Goal: Task Accomplishment & Management: Use online tool/utility

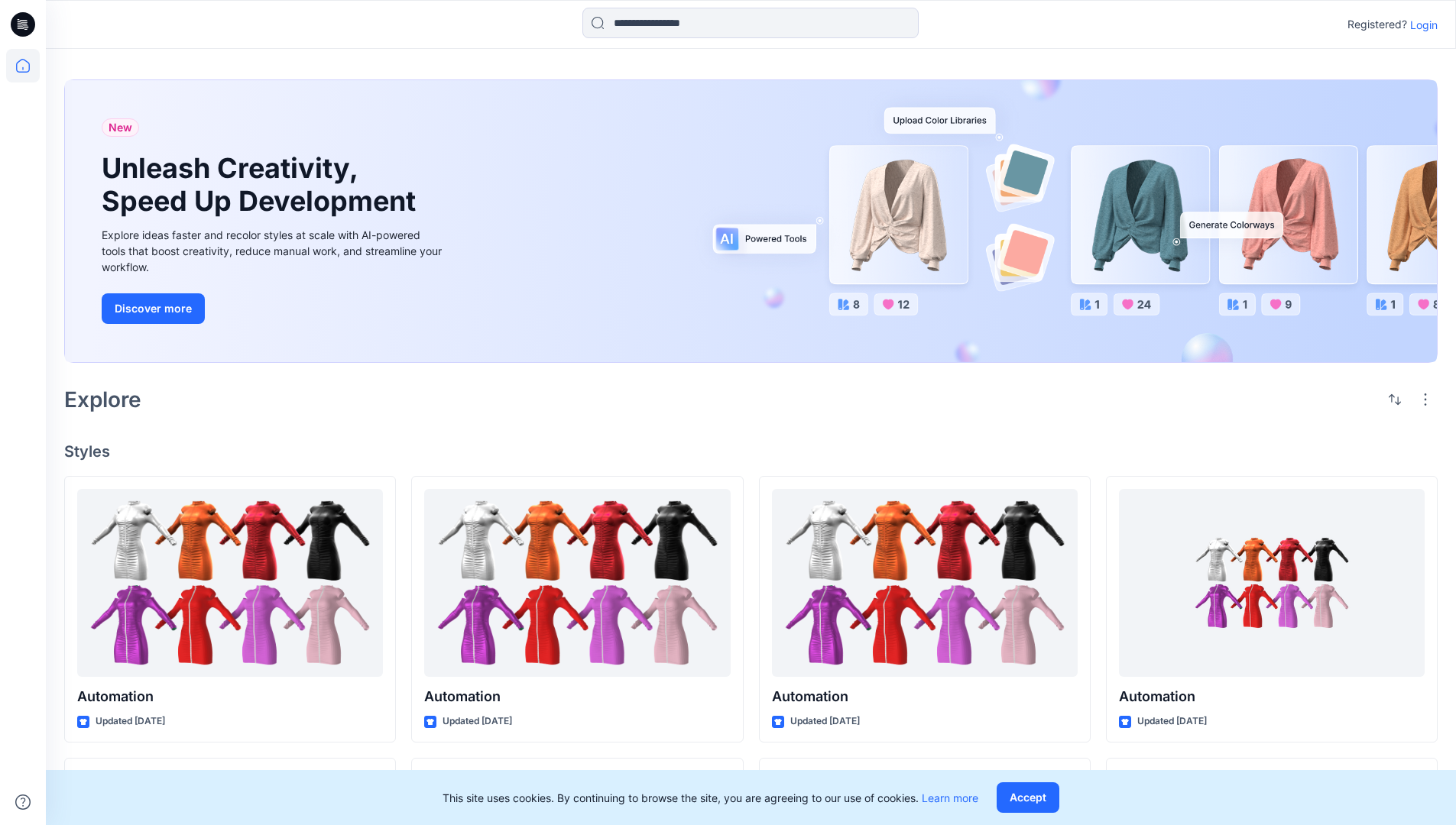
click at [1420, 24] on p "Login" at bounding box center [1423, 24] width 28 height 16
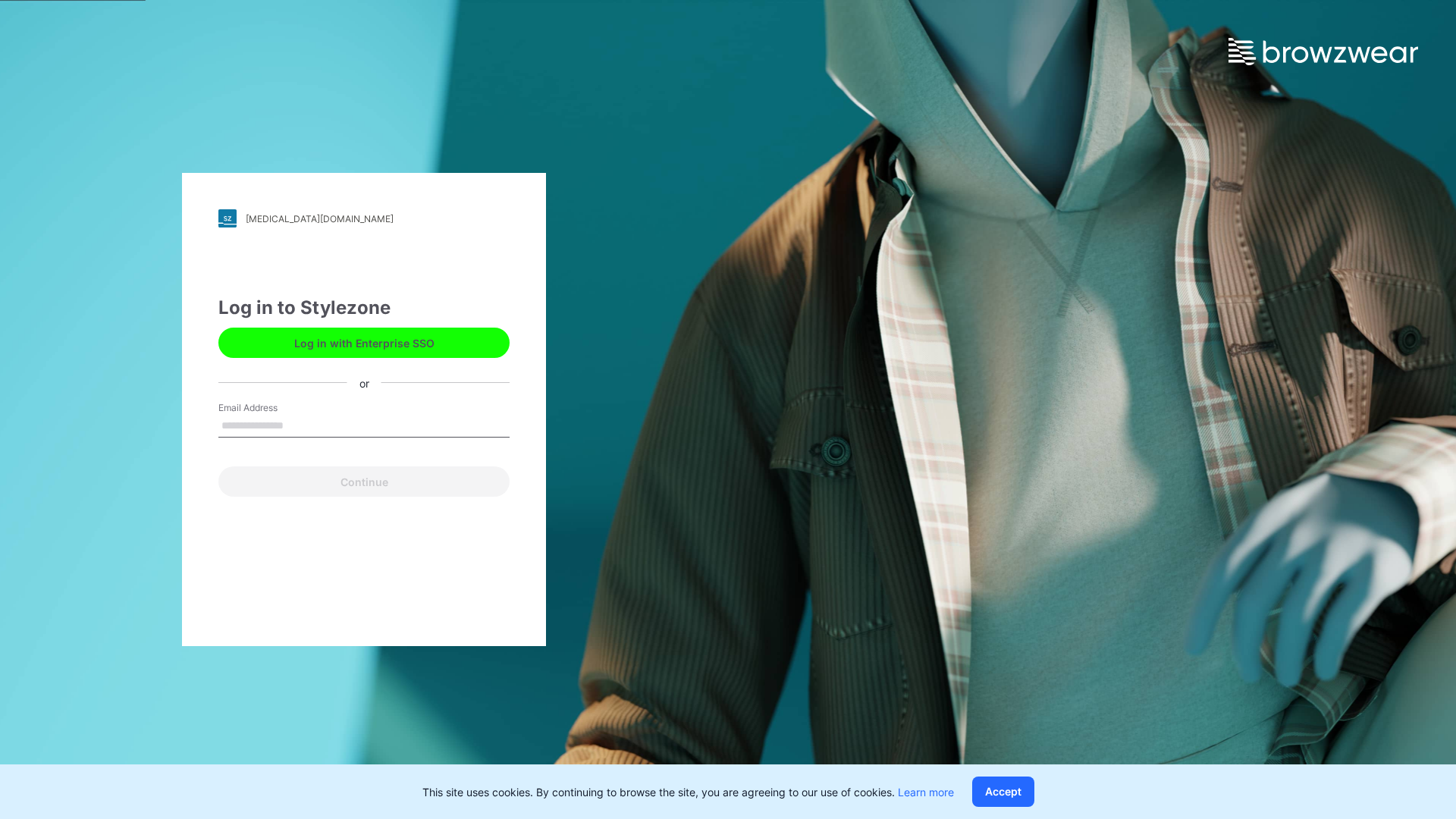
click at [299, 425] on input "Email Address" at bounding box center [364, 426] width 291 height 22
type input "**********"
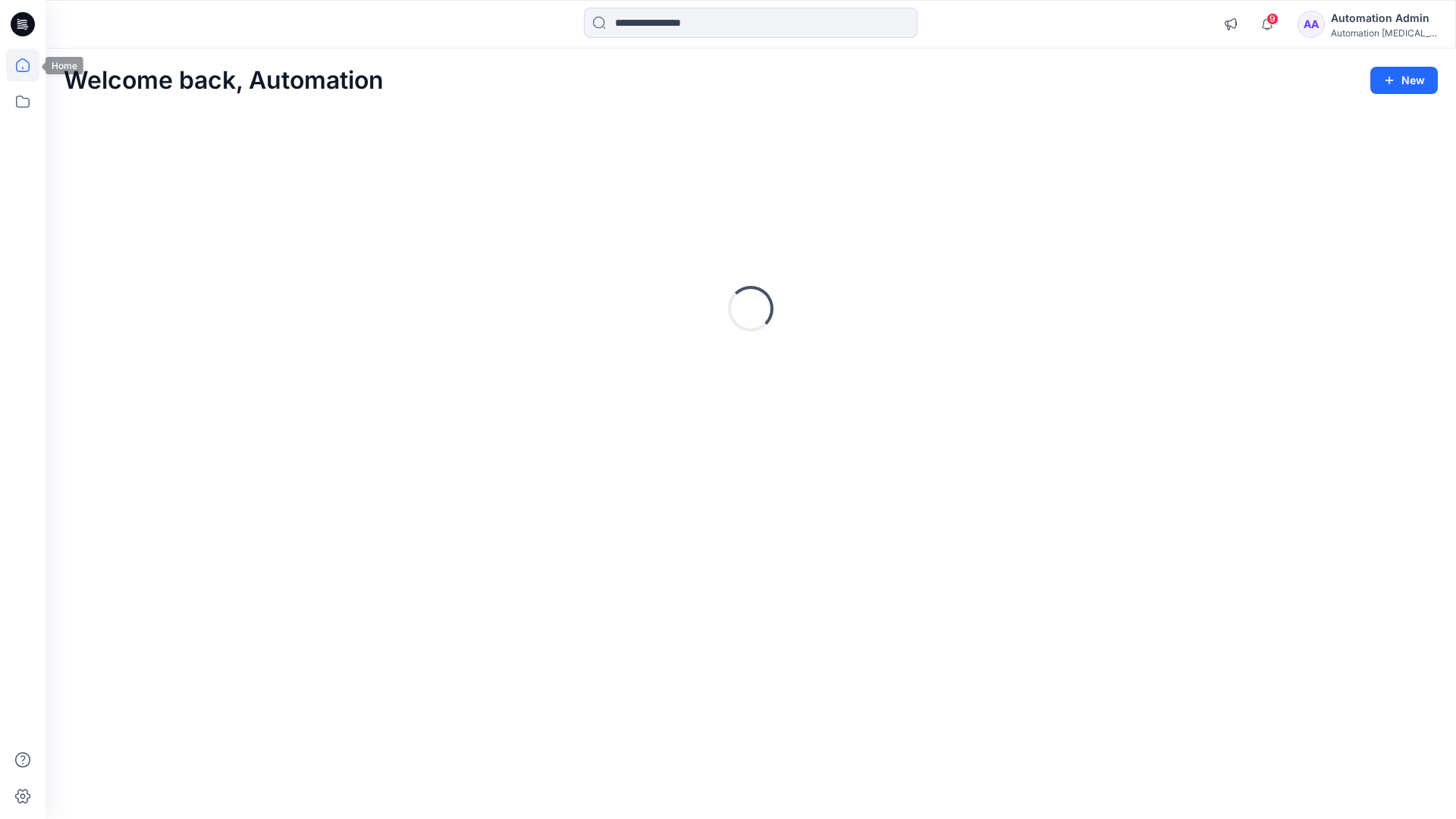
click at [29, 65] on icon at bounding box center [22, 65] width 13 height 13
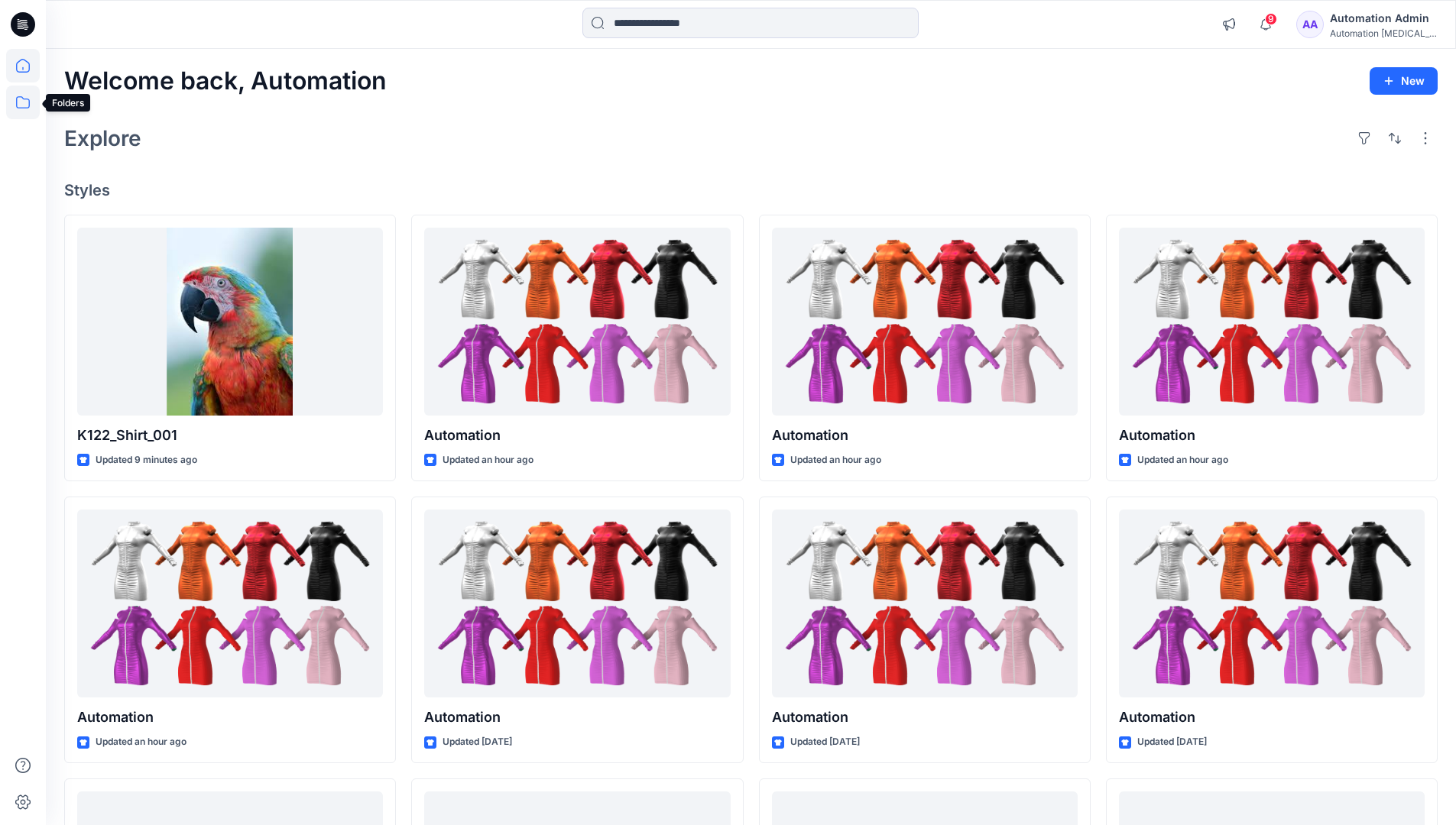
click at [28, 103] on icon at bounding box center [23, 102] width 34 height 34
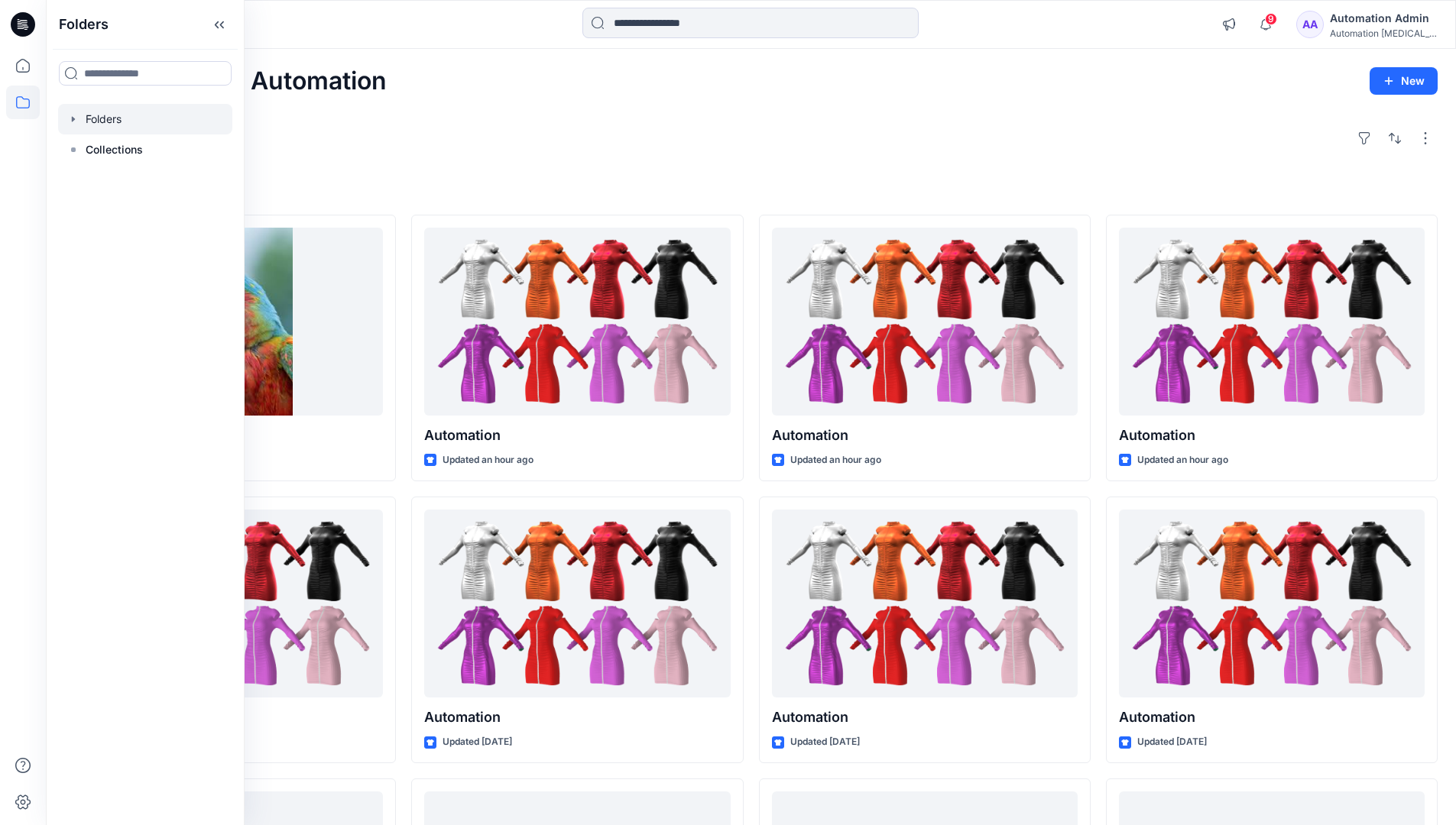
click at [163, 121] on div at bounding box center [145, 119] width 174 height 30
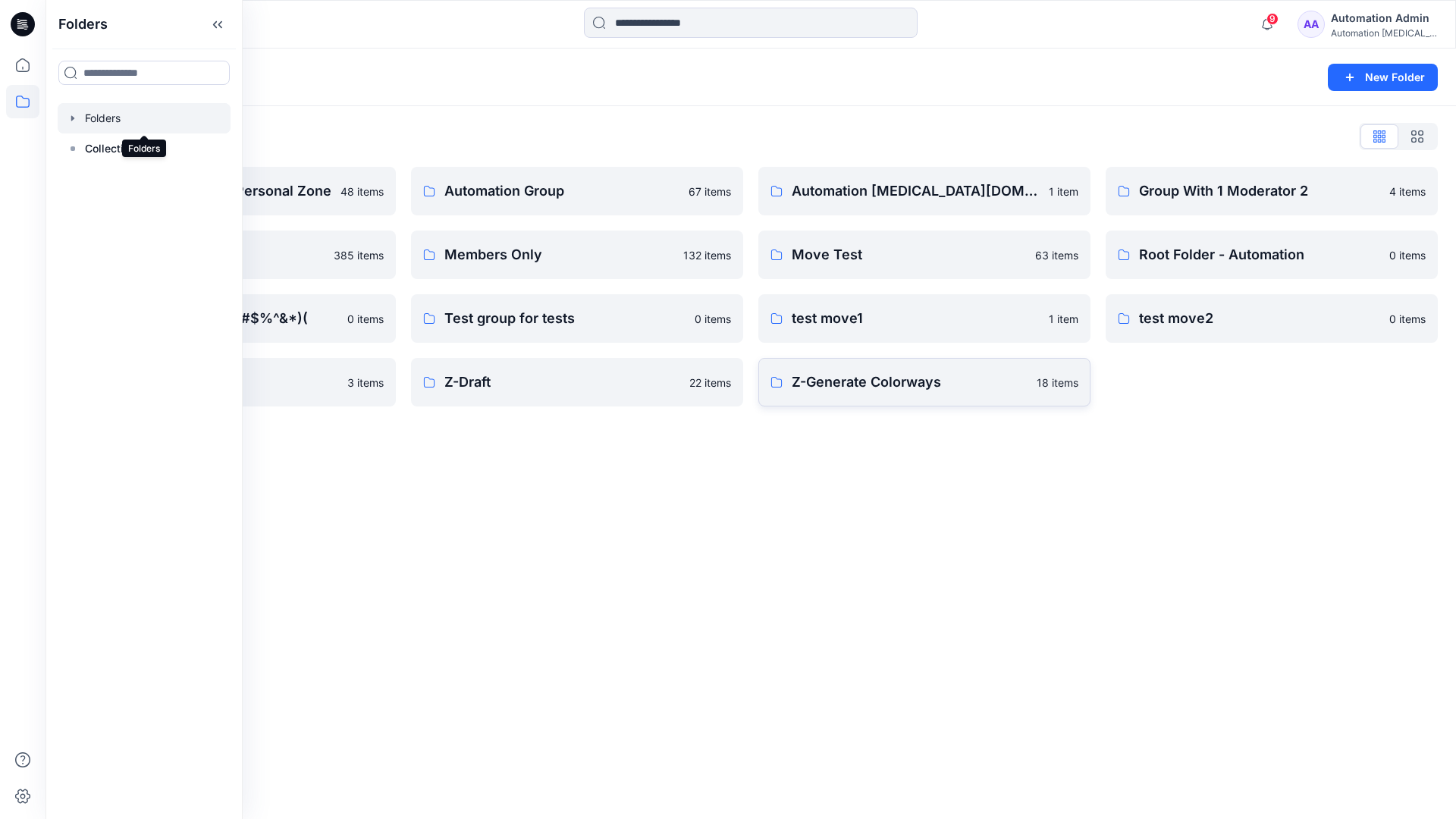
click at [966, 381] on p "Z-Generate Colorways" at bounding box center [910, 382] width 236 height 22
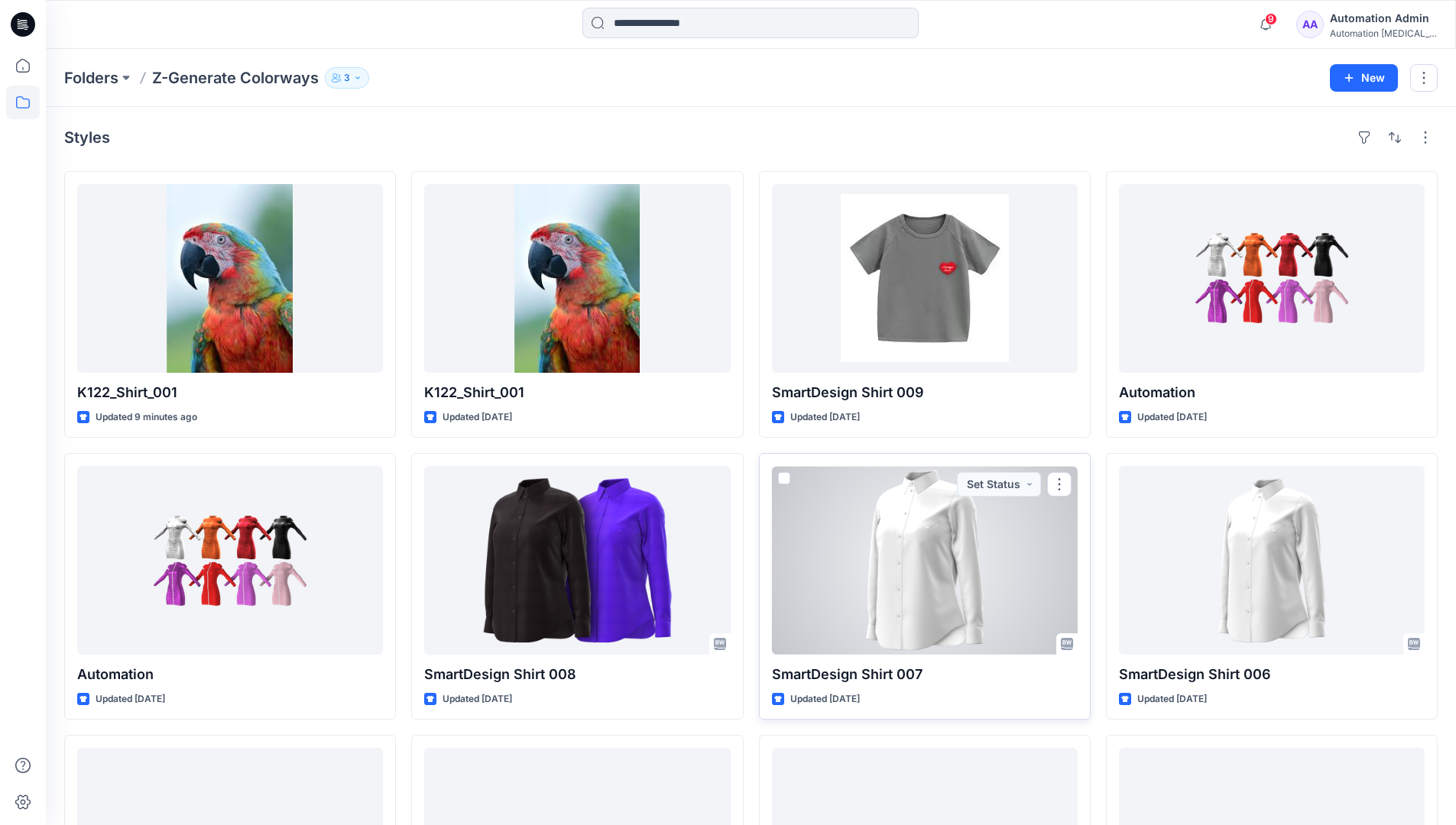
click at [787, 477] on span at bounding box center [784, 478] width 13 height 13
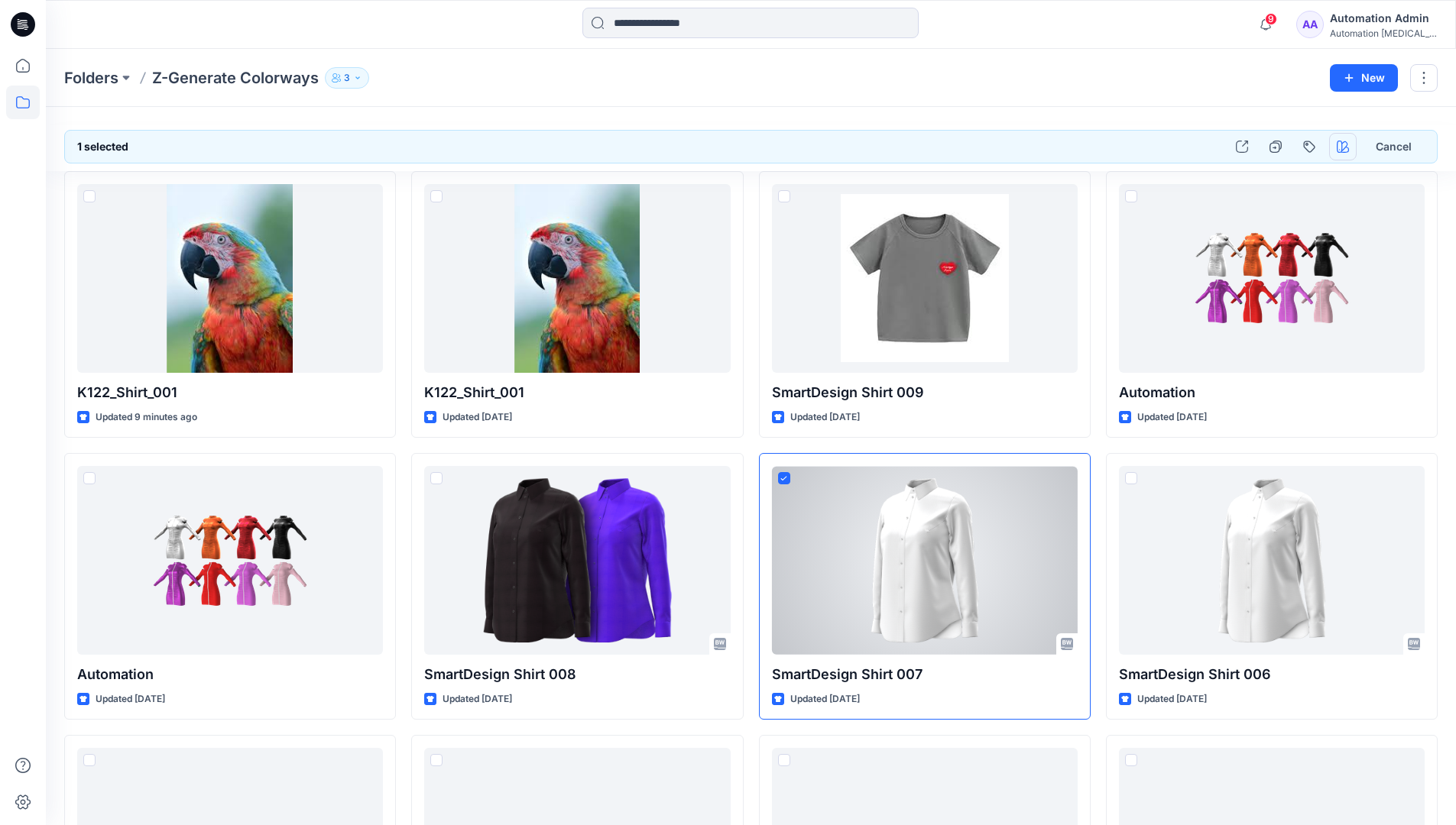
click at [1341, 147] on icon "button" at bounding box center [1342, 147] width 13 height 13
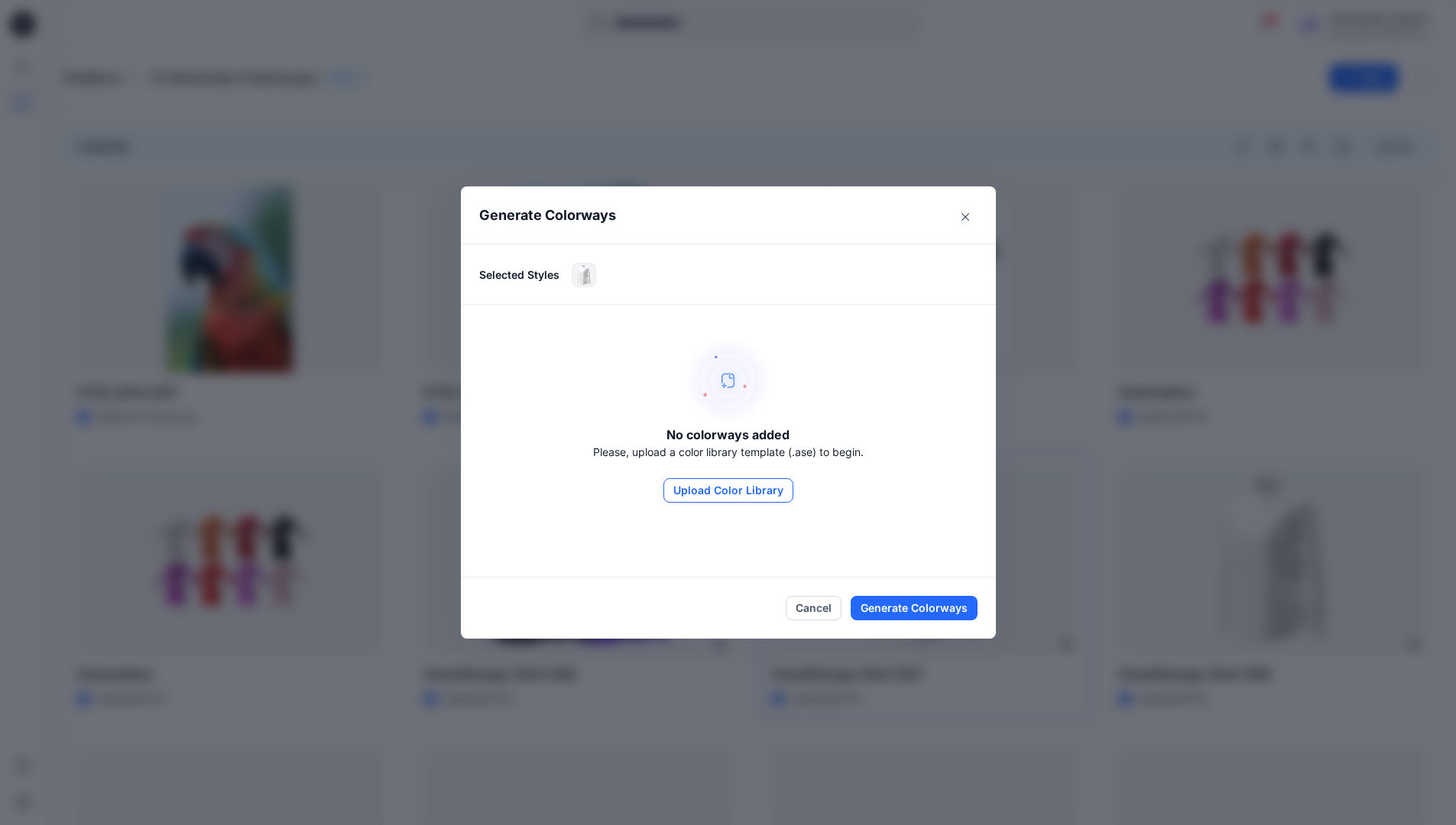
click at [751, 489] on button "Upload Color Library" at bounding box center [728, 490] width 130 height 24
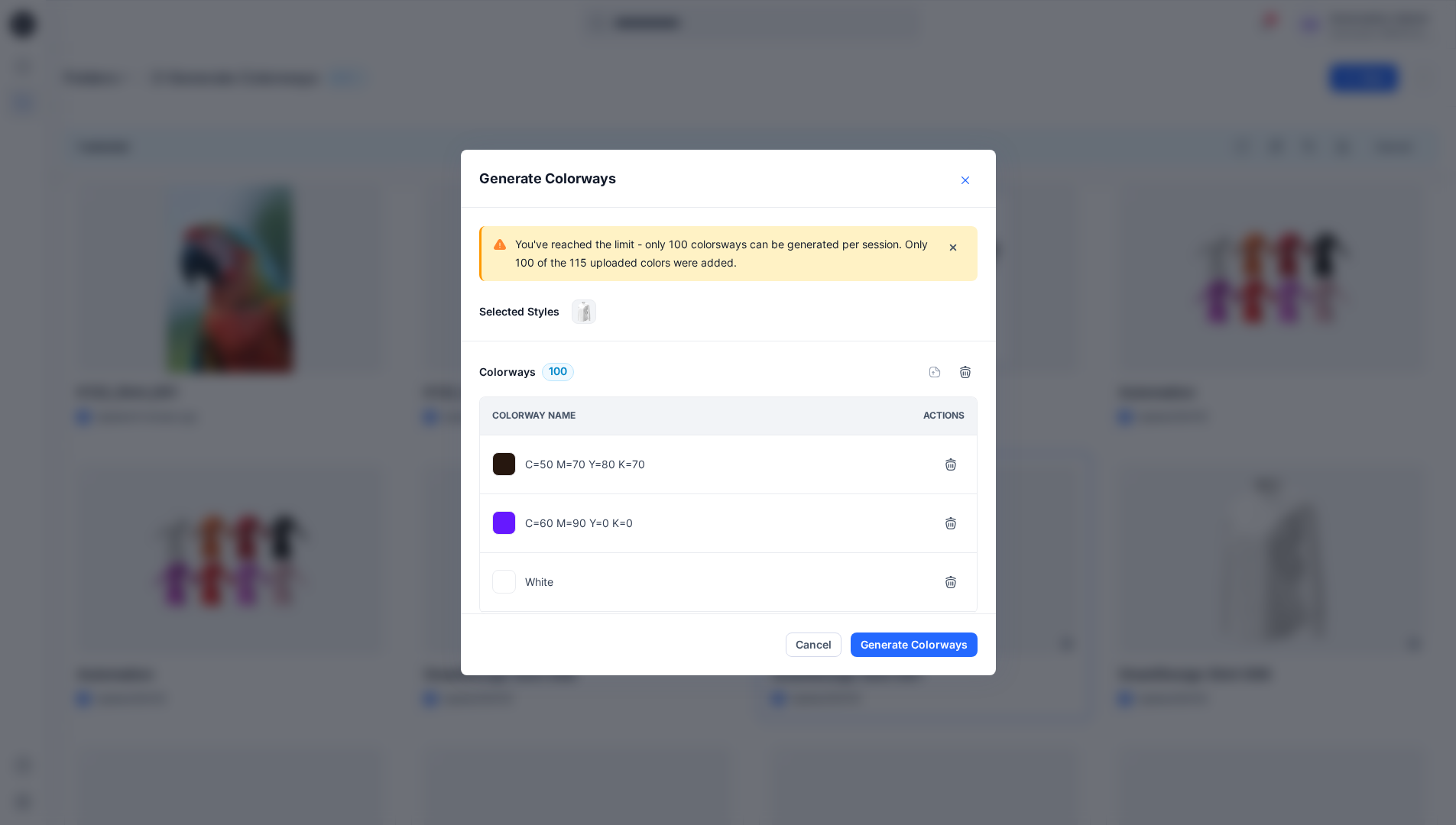
click at [969, 180] on icon "Close" at bounding box center [964, 180] width 8 height 8
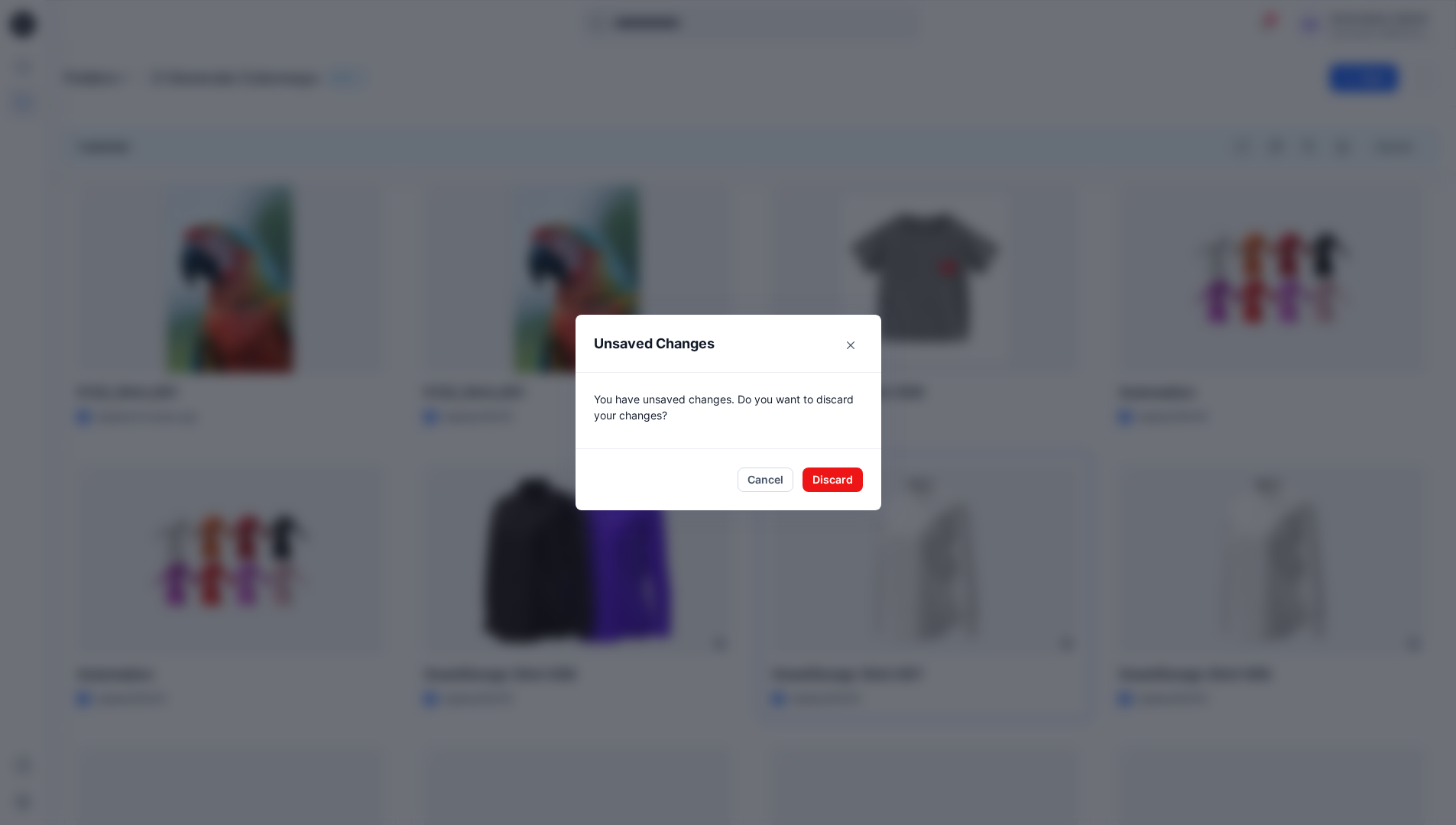
click at [845, 492] on footer "Cancel Discard" at bounding box center [728, 479] width 306 height 61
click at [855, 477] on button "Discard" at bounding box center [833, 479] width 60 height 24
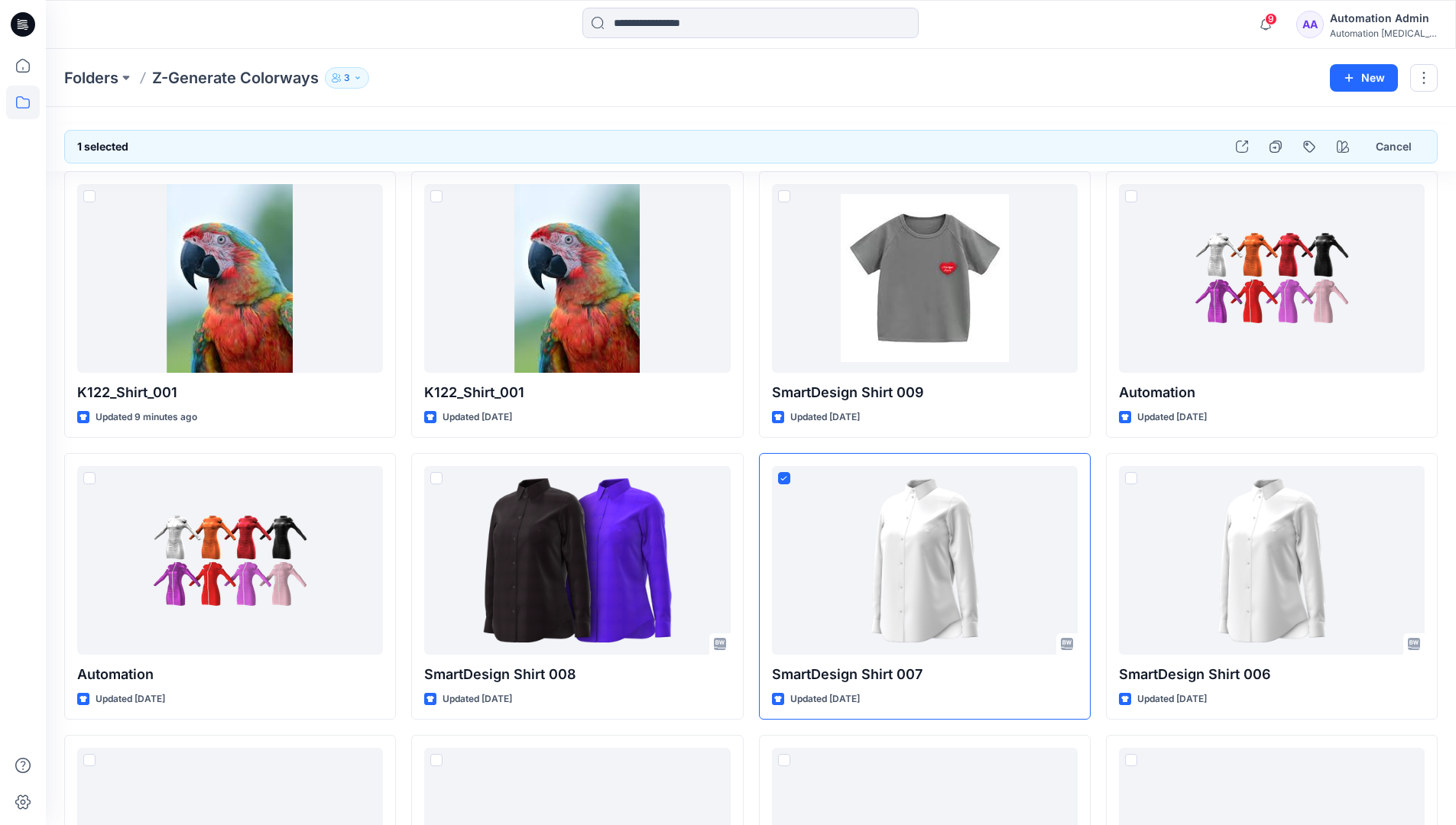
click at [1396, 24] on div "Automation Admin" at bounding box center [1383, 18] width 107 height 18
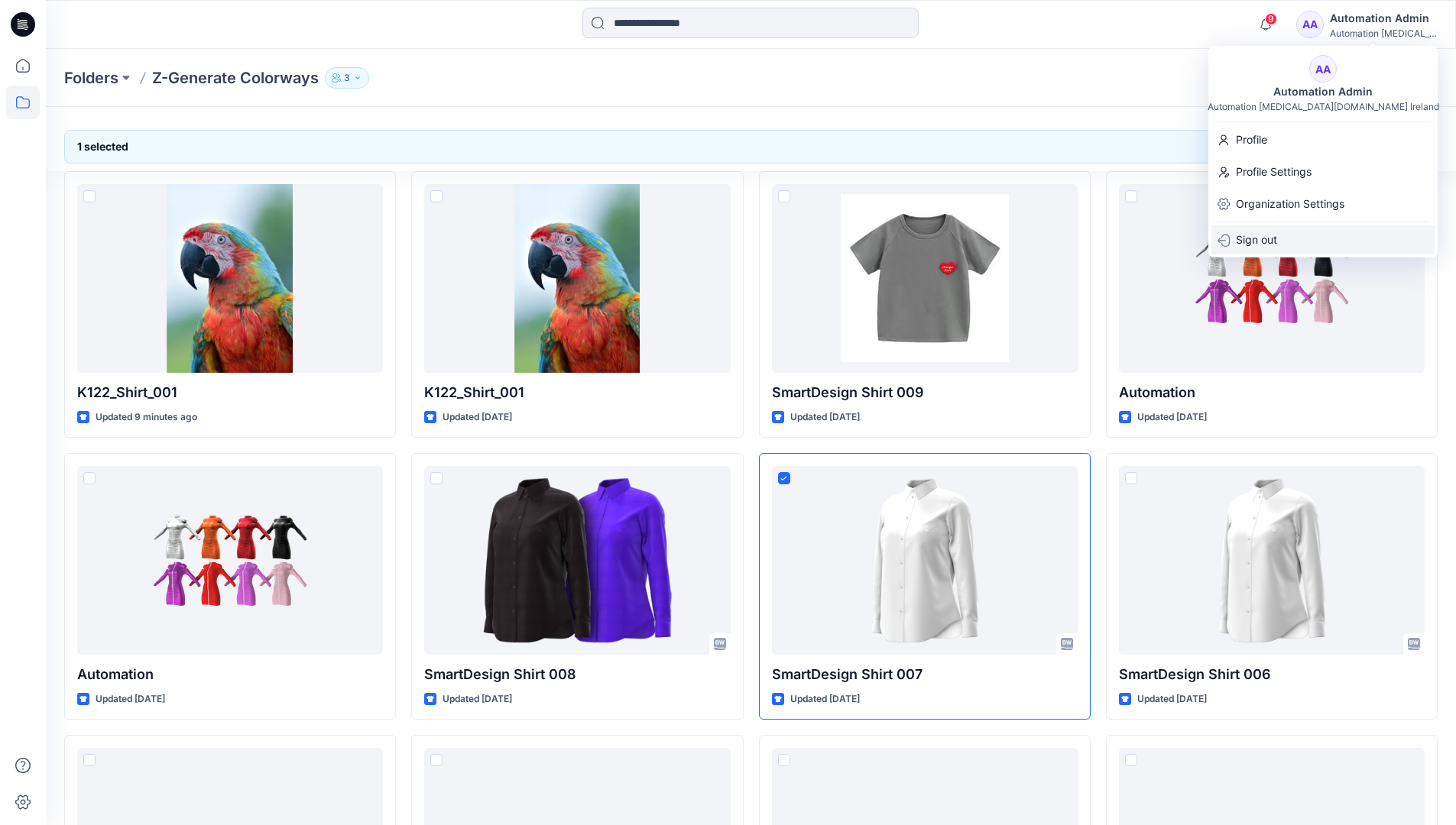
click at [1335, 240] on div "Sign out" at bounding box center [1323, 240] width 223 height 29
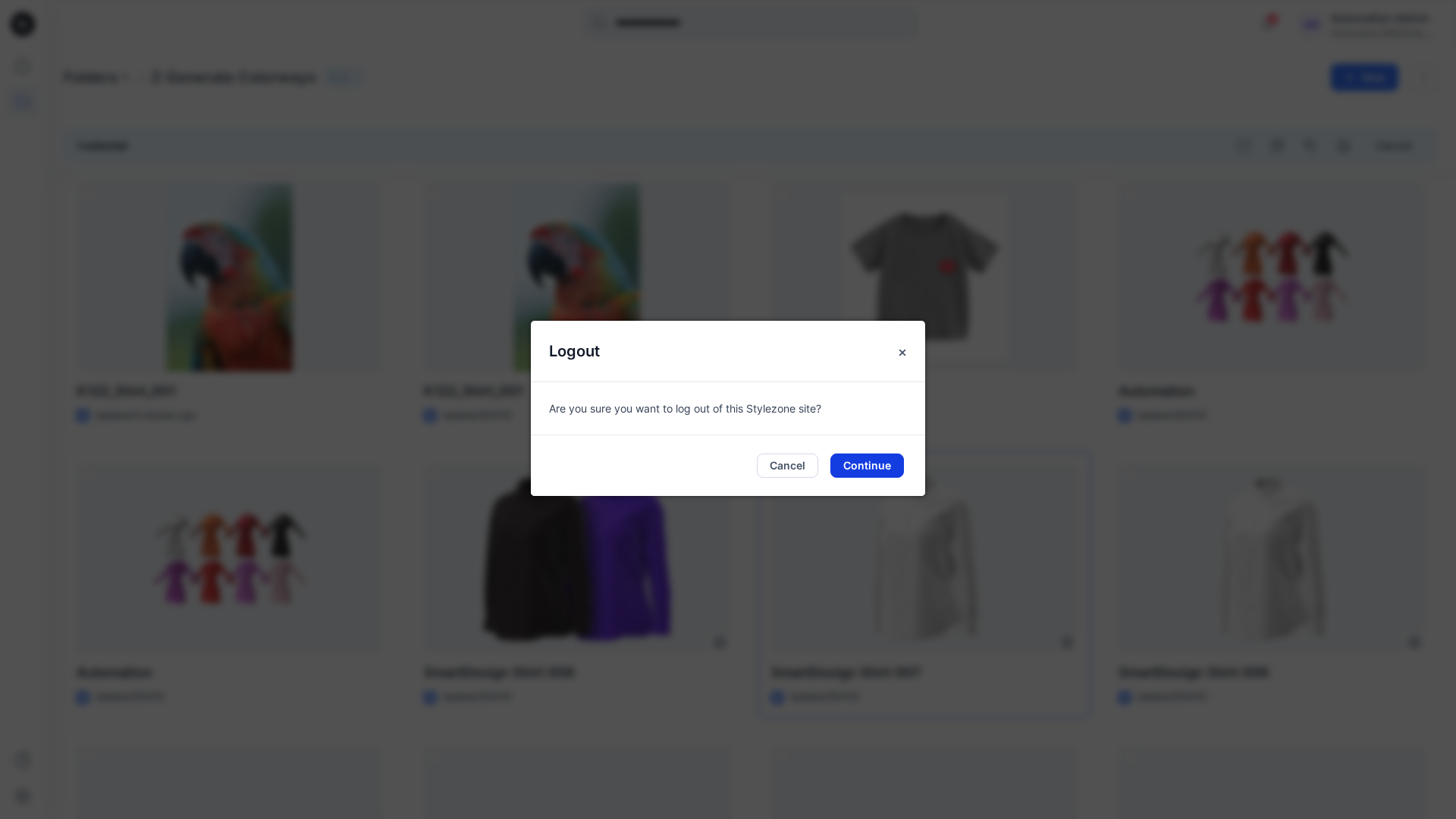
click at [875, 469] on button "Continue" at bounding box center [867, 465] width 73 height 24
